Goal: Navigation & Orientation: Find specific page/section

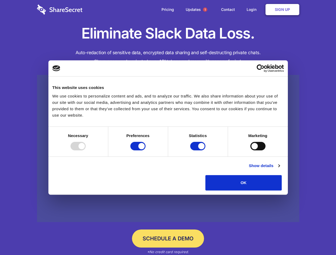
click at [86, 150] on div at bounding box center [77, 146] width 15 height 9
click at [145, 150] on input "Preferences" at bounding box center [137, 146] width 15 height 9
checkbox input "false"
click at [198, 150] on input "Statistics" at bounding box center [197, 146] width 15 height 9
checkbox input "false"
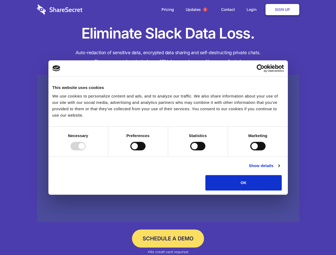
click at [250, 150] on input "Marketing" at bounding box center [257, 146] width 15 height 9
checkbox input "true"
click at [279, 169] on link "Show details" at bounding box center [264, 166] width 31 height 6
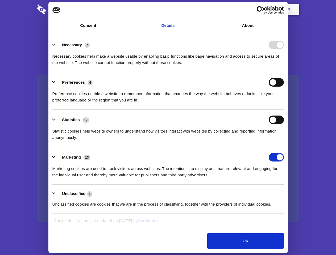
click at [284, 110] on li "Preferences 4 Preference cookies enable a website to remember information that …" at bounding box center [167, 90] width 231 height 37
click at [205, 10] on span "1" at bounding box center [205, 9] width 4 height 4
